Goal: Transaction & Acquisition: Book appointment/travel/reservation

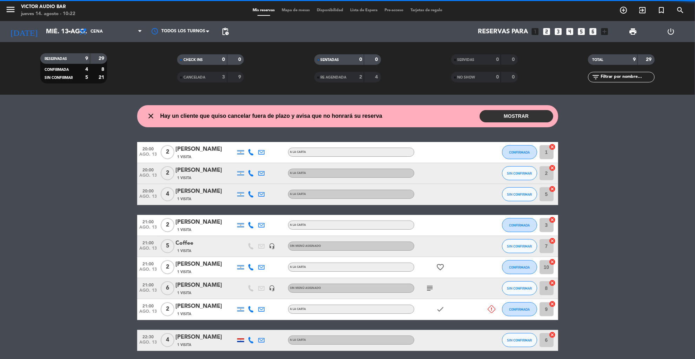
click at [672, 33] on icon "power_settings_new" at bounding box center [670, 31] width 8 height 8
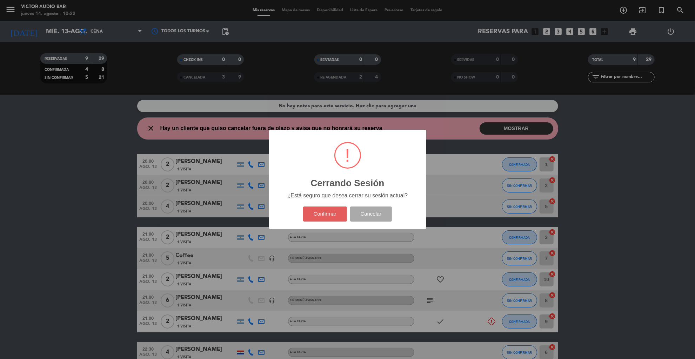
click at [314, 220] on button "Confirmar" at bounding box center [325, 214] width 44 height 15
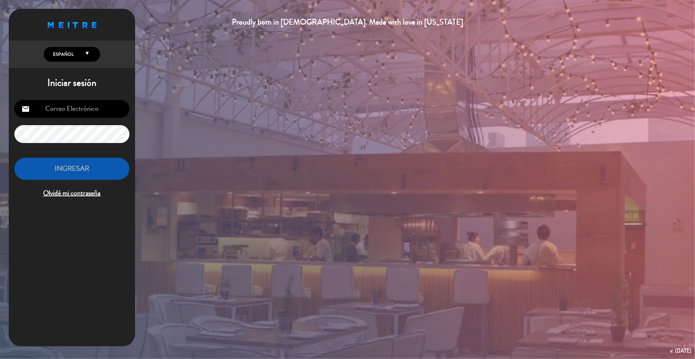
click at [61, 110] on input "email" at bounding box center [71, 109] width 115 height 18
type input "[EMAIL_ADDRESS][DOMAIN_NAME]"
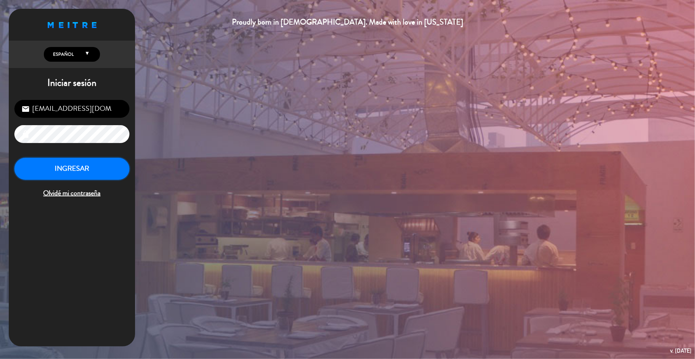
click at [97, 168] on button "INGRESAR" at bounding box center [71, 169] width 115 height 22
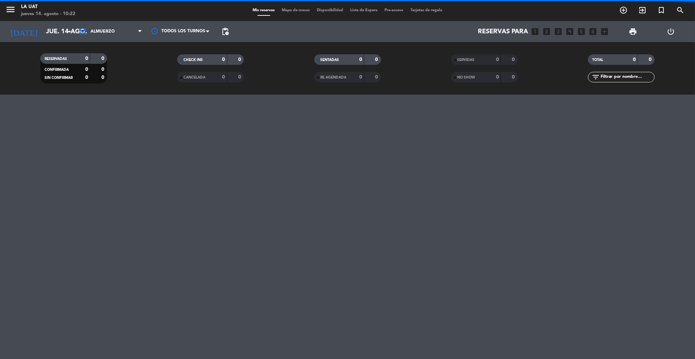
click at [93, 37] on span "Almuerzo" at bounding box center [110, 31] width 70 height 15
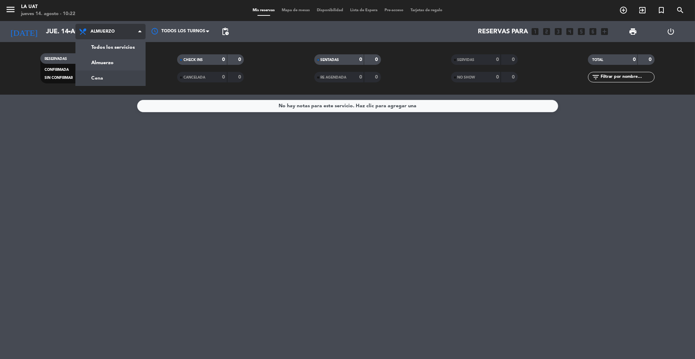
click at [94, 81] on div "menu La Uat jueves 14. agosto - 10:22 Mis reservas Mapa de mesas Disponibilidad…" at bounding box center [347, 47] width 695 height 95
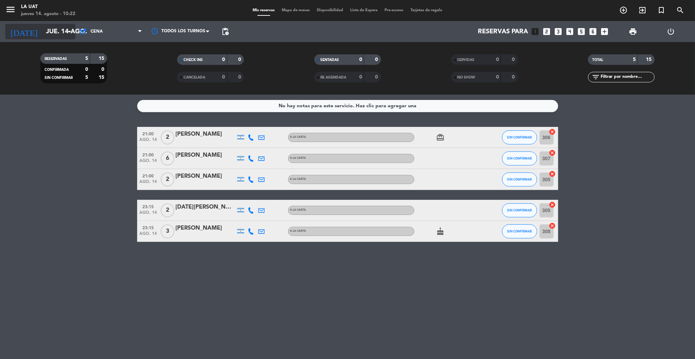
click at [53, 30] on input "jue. 14 ago." at bounding box center [83, 32] width 82 height 14
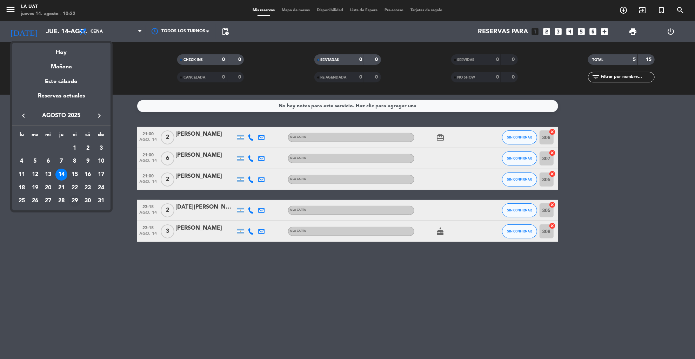
click at [74, 201] on div "29" at bounding box center [75, 201] width 12 height 12
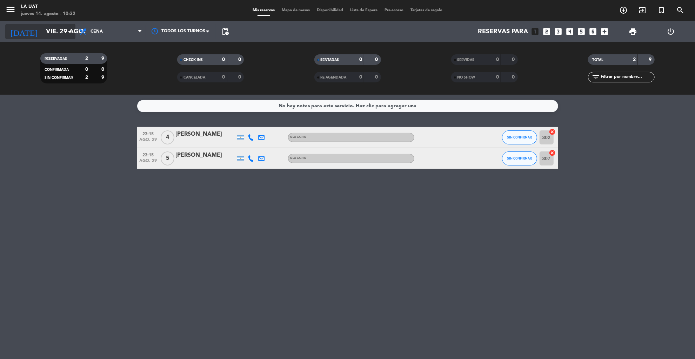
click at [42, 29] on input "vie. 29 ago." at bounding box center [83, 32] width 82 height 14
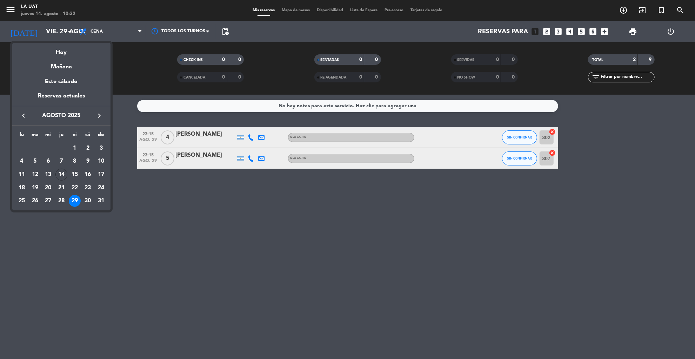
click at [99, 116] on icon "keyboard_arrow_right" at bounding box center [99, 115] width 8 height 8
click at [88, 187] on div "20" at bounding box center [88, 188] width 12 height 12
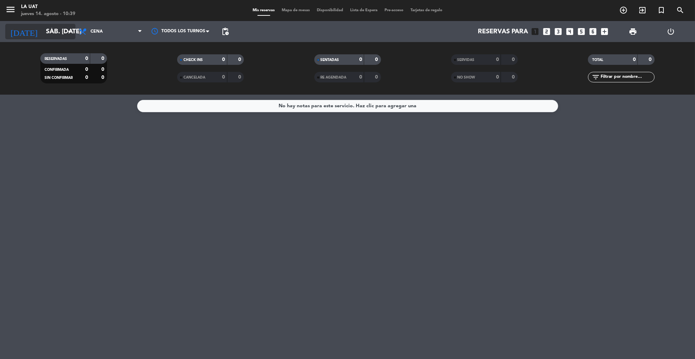
click at [56, 34] on input "sáb. [DATE]" at bounding box center [83, 32] width 82 height 14
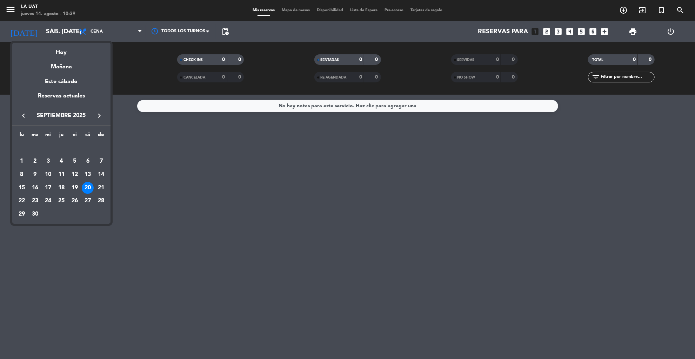
click at [18, 114] on button "keyboard_arrow_left" at bounding box center [23, 115] width 13 height 9
click at [88, 201] on div "30" at bounding box center [88, 201] width 12 height 12
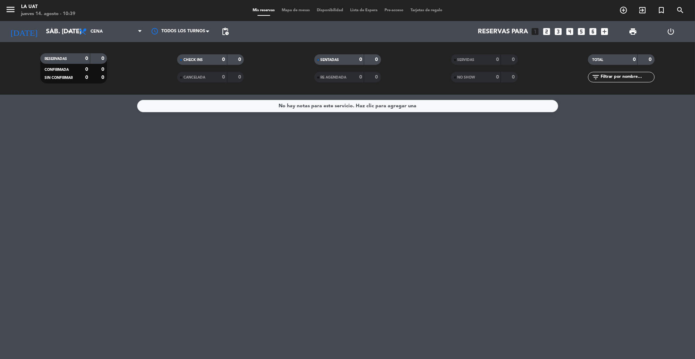
type input "sáb. 30 ago."
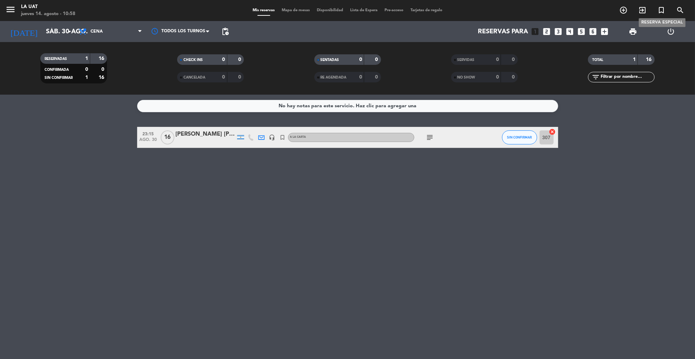
click at [660, 11] on icon "turned_in_not" at bounding box center [661, 10] width 8 height 8
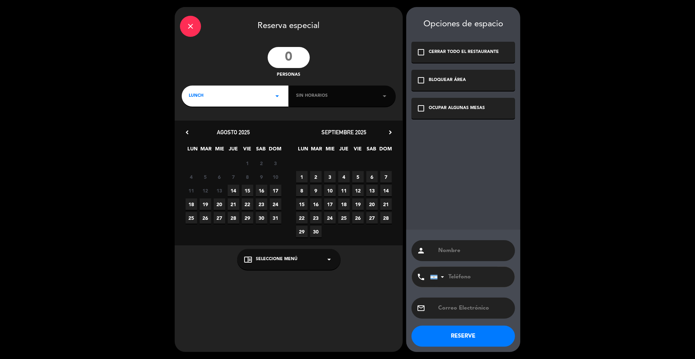
click at [288, 53] on input "number" at bounding box center [289, 57] width 42 height 21
type input "2"
click at [267, 99] on div "LUNCH arrow_drop_down" at bounding box center [235, 96] width 107 height 21
click at [195, 128] on div "Cena" at bounding box center [235, 125] width 93 height 7
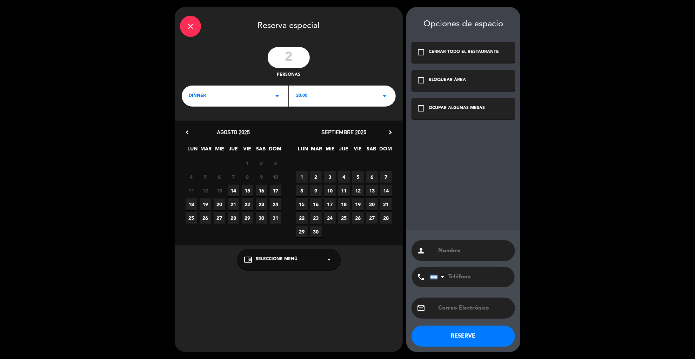
click at [341, 102] on div "20:00 arrow_drop_down" at bounding box center [342, 96] width 107 height 21
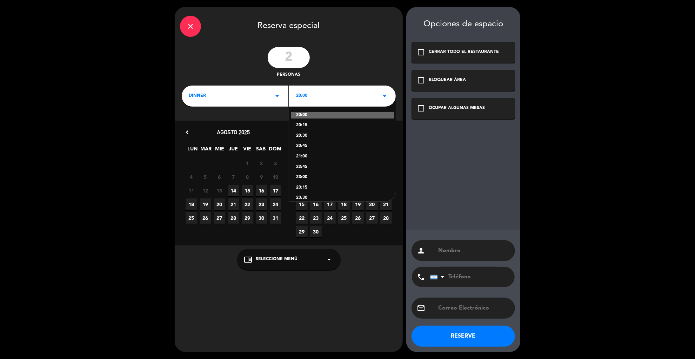
click at [303, 187] on div "23:15" at bounding box center [342, 187] width 93 height 7
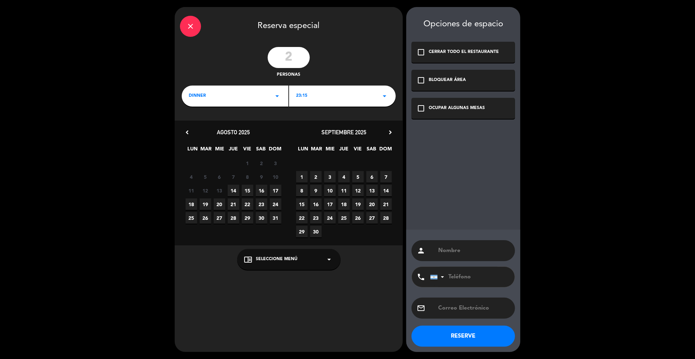
click at [249, 191] on span "15" at bounding box center [248, 191] width 12 height 12
click at [302, 257] on div "chrome_reader_mode Seleccione Menú arrow_drop_down" at bounding box center [288, 259] width 103 height 21
click at [257, 241] on div "A LA CARTA" at bounding box center [288, 242] width 89 height 7
click at [435, 110] on div "OCUPAR ALGUNAS MESAS" at bounding box center [456, 108] width 56 height 7
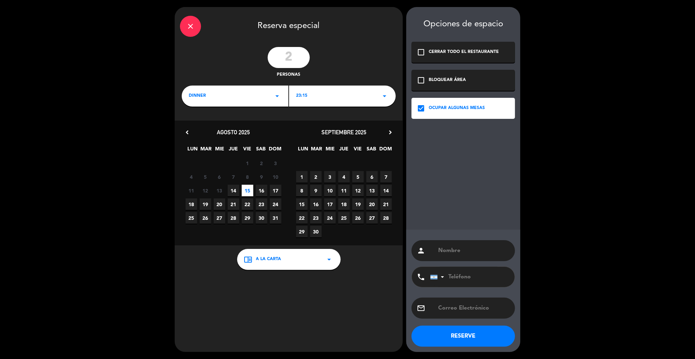
click at [453, 253] on input "text" at bounding box center [473, 251] width 72 height 10
paste input "Lore, ipsu dol! Sitametco! Ad elitseddoe tem incididu utl etd magnaa en adminim…"
type input "Lore, ipsu dol! Sitametco! Ad elitseddoe tem incididu utl etd magnaa en adminim…"
click at [453, 253] on input "text" at bounding box center [473, 251] width 72 height 10
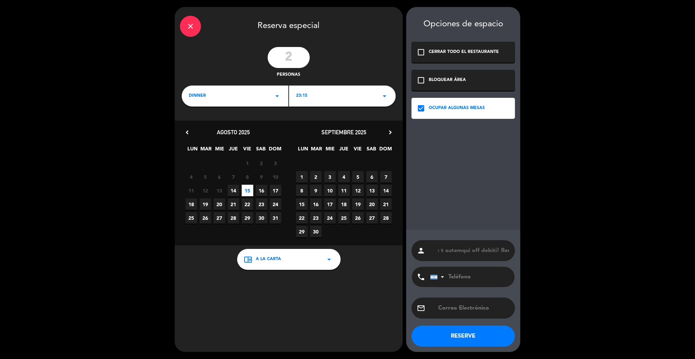
click at [453, 253] on input "text" at bounding box center [473, 251] width 72 height 10
type input "[PERSON_NAME]"
click at [478, 305] on input "text" at bounding box center [473, 308] width 72 height 10
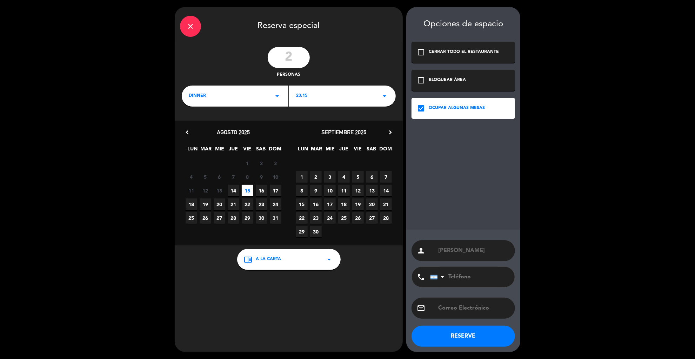
paste input "[EMAIL_ADDRESS][DOMAIN_NAME]"
type input "[EMAIL_ADDRESS][DOMAIN_NAME]"
click at [445, 248] on input "[PERSON_NAME]" at bounding box center [473, 251] width 72 height 10
click at [446, 253] on input "[PERSON_NAME]" at bounding box center [473, 251] width 72 height 10
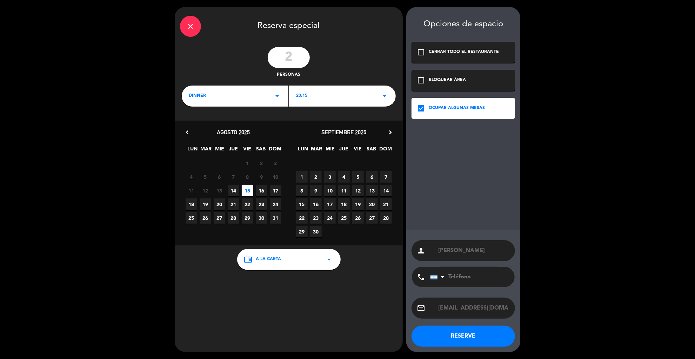
click at [446, 253] on input "[PERSON_NAME]" at bounding box center [473, 251] width 72 height 10
paste input "h"
type input "[PERSON_NAME]"
